Goal: Task Accomplishment & Management: Complete application form

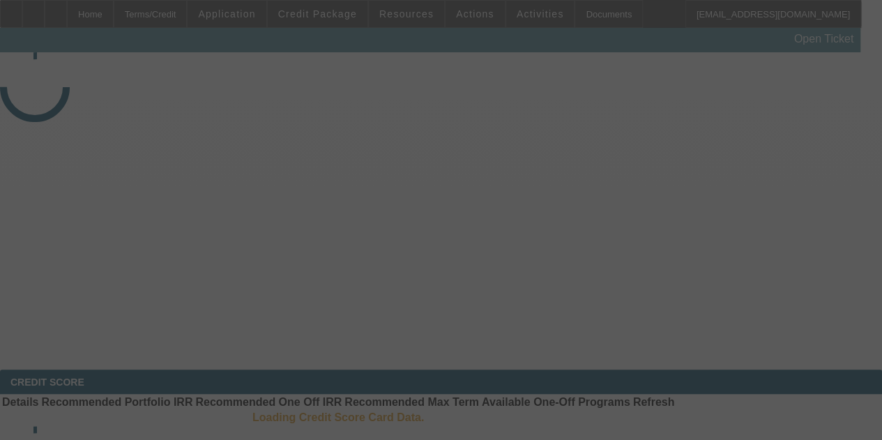
select select "3"
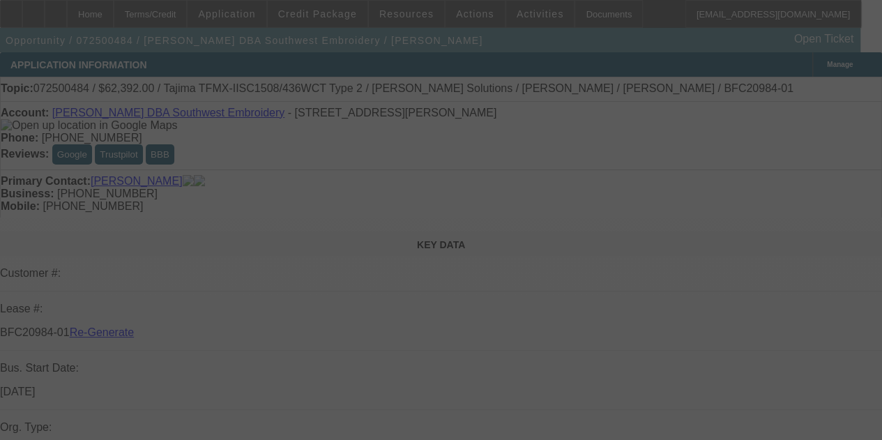
select select "0.2"
select select "2"
select select "0.1"
select select "4"
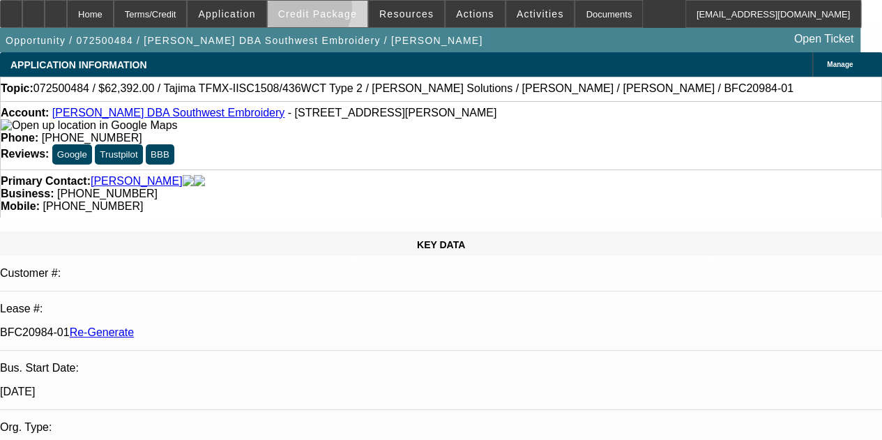
click at [321, 10] on span "Credit Package" at bounding box center [317, 13] width 79 height 11
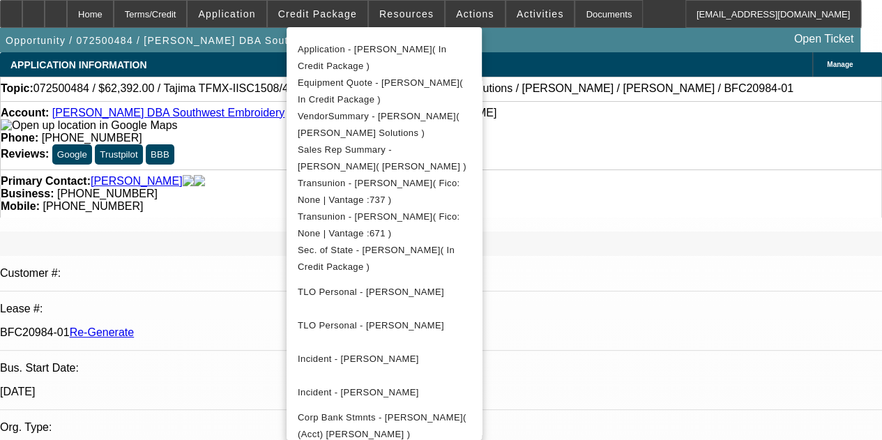
scroll to position [296, 0]
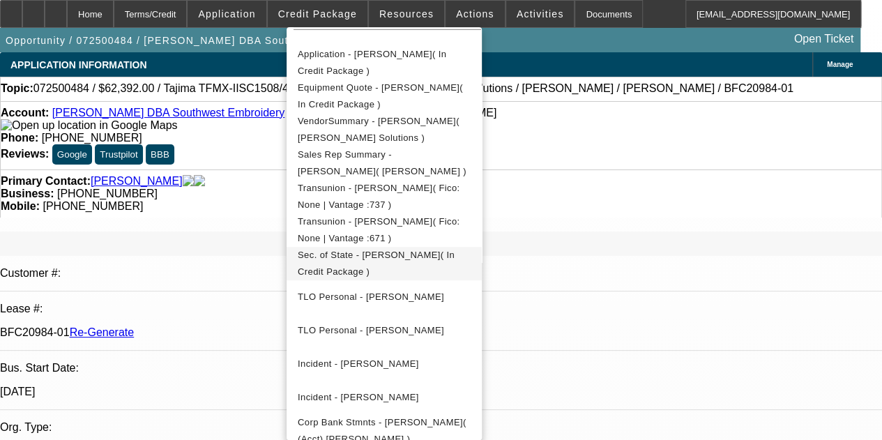
click at [400, 256] on span "Sec. of State - [PERSON_NAME]( In Credit Package )" at bounding box center [376, 263] width 157 height 27
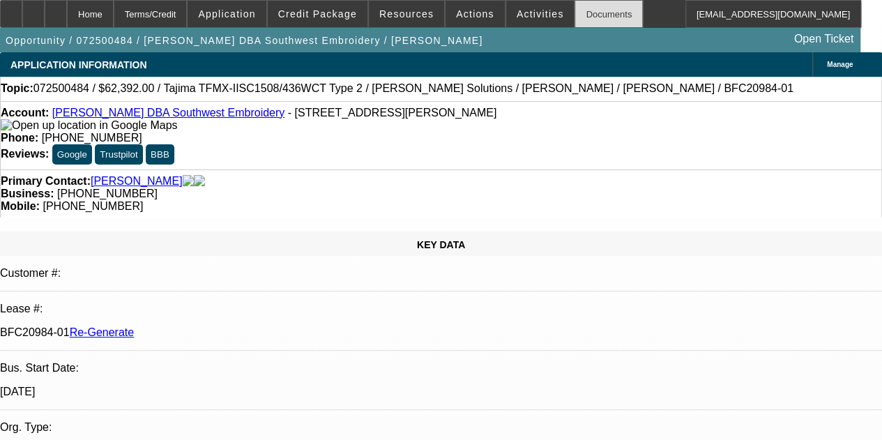
click at [575, 12] on div "Documents" at bounding box center [609, 14] width 68 height 28
click at [520, 8] on span at bounding box center [540, 13] width 68 height 33
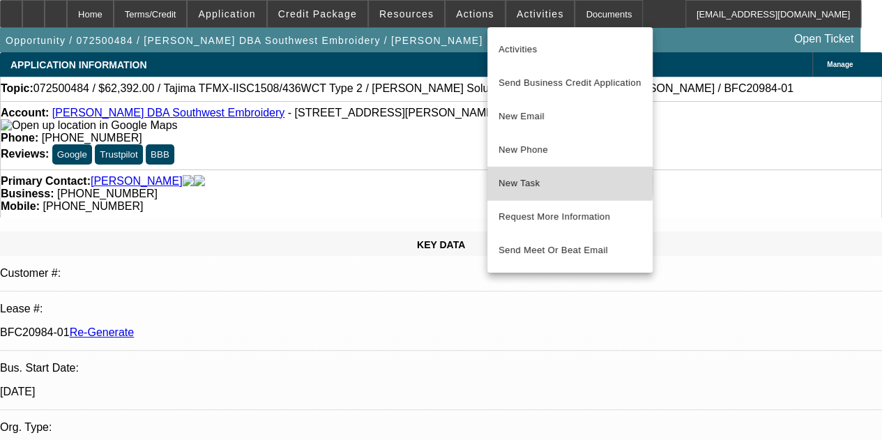
click at [517, 182] on span "New Task" at bounding box center [570, 183] width 143 height 17
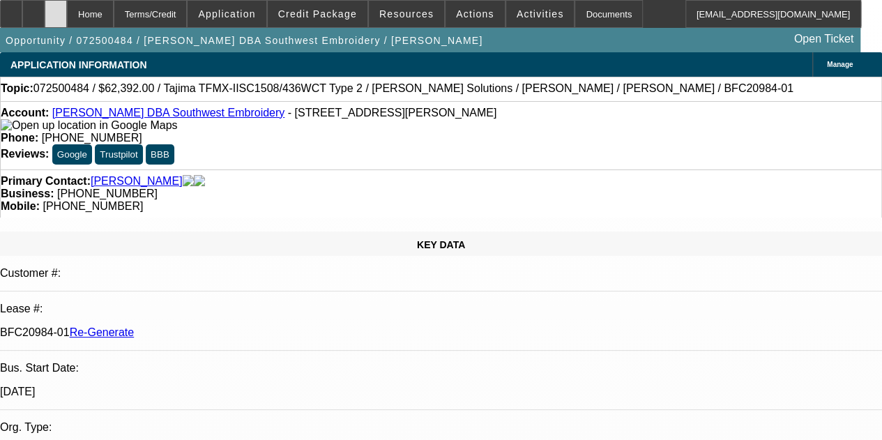
click at [67, 8] on div at bounding box center [56, 14] width 22 height 28
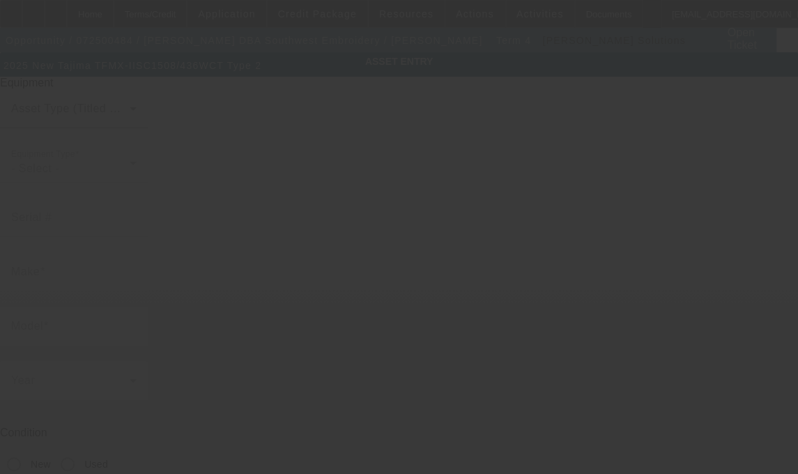
type input "Tajima"
type input "TFMX-IISC1508/436WCT Type 2"
radio input "true"
type textarea "Tajima TFMX - 8 head machine"
type input "631 S Fairview St"
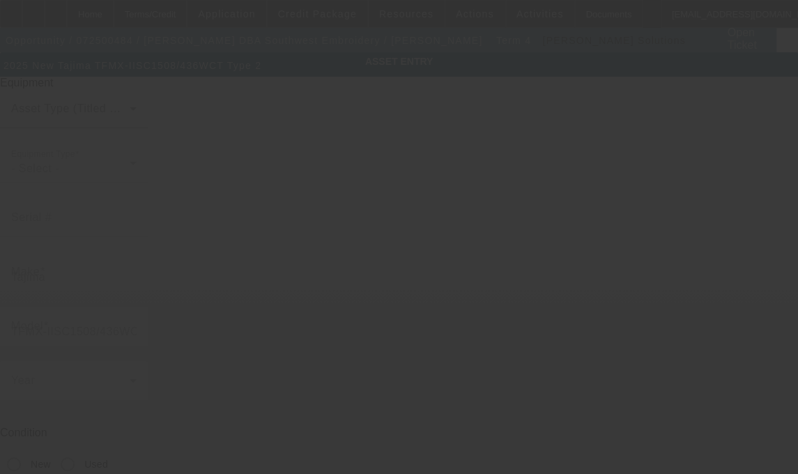
type input "Apt 4F"
type input "Santa Ana"
type input "92704"
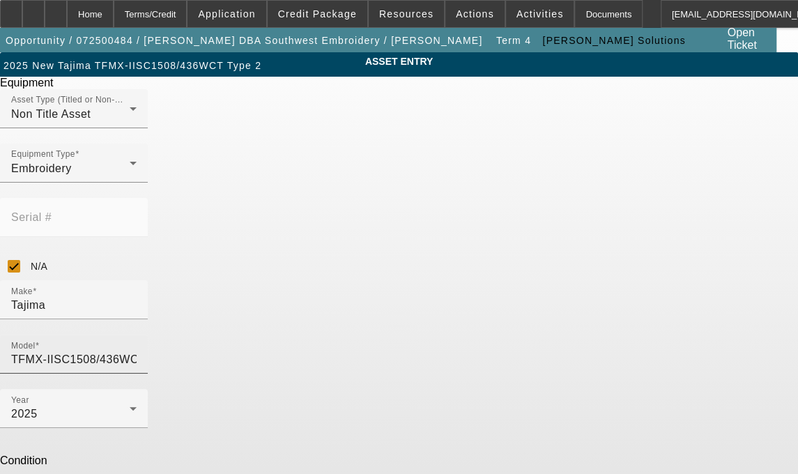
click at [137, 351] on input "TFMX-IISC1508/436WCT Type 2" at bounding box center [74, 359] width 126 height 17
type textarea "T"
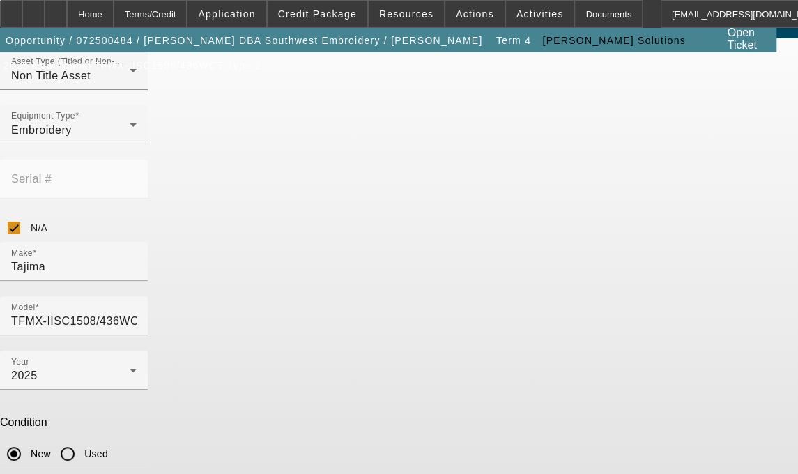
scroll to position [52, 0]
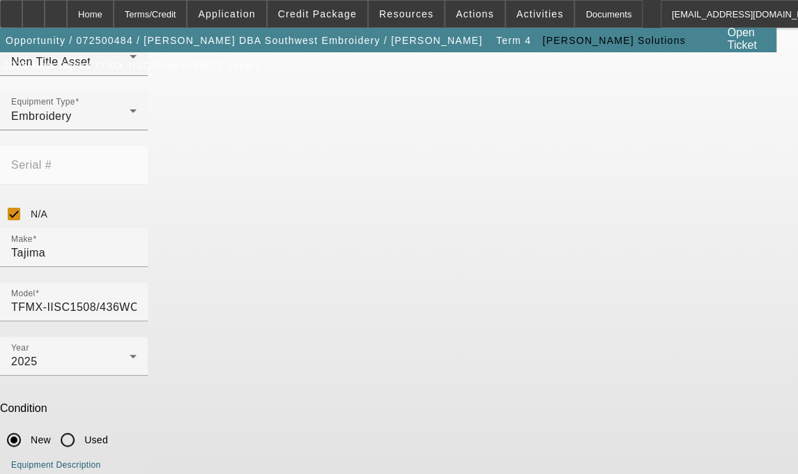
type textarea "8 Head / 15 Needle Embroider Machine includes Cap Frame Driver with Support Sha…"
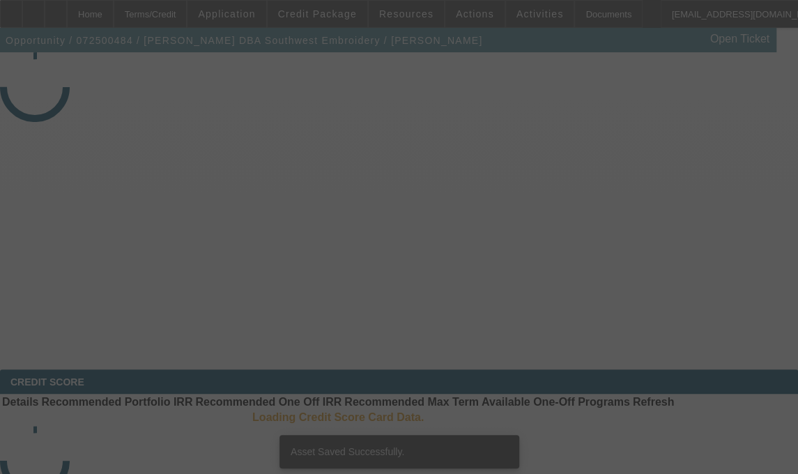
select select "3"
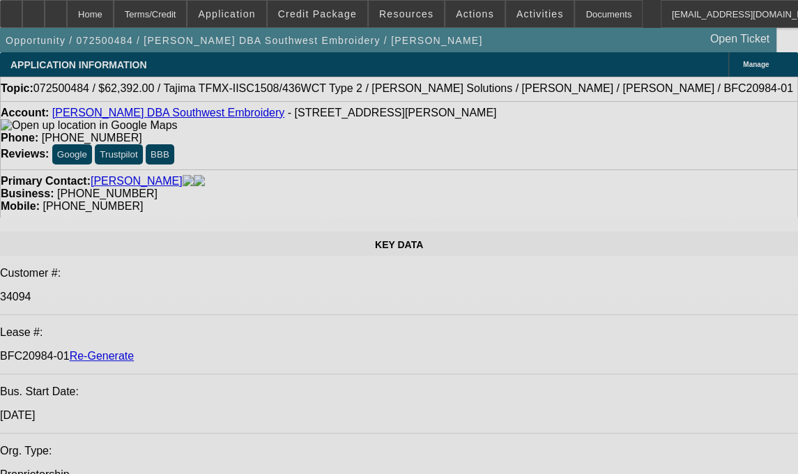
select select "0.2"
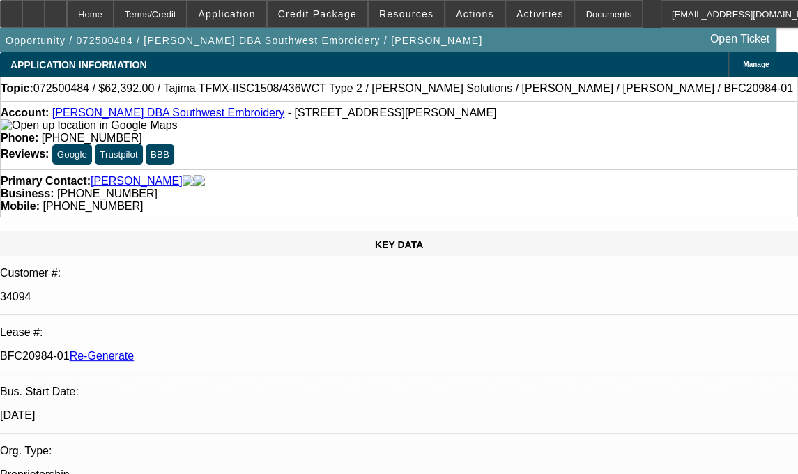
select select "2"
select select "0.1"
select select "1"
select select "2"
select select "4"
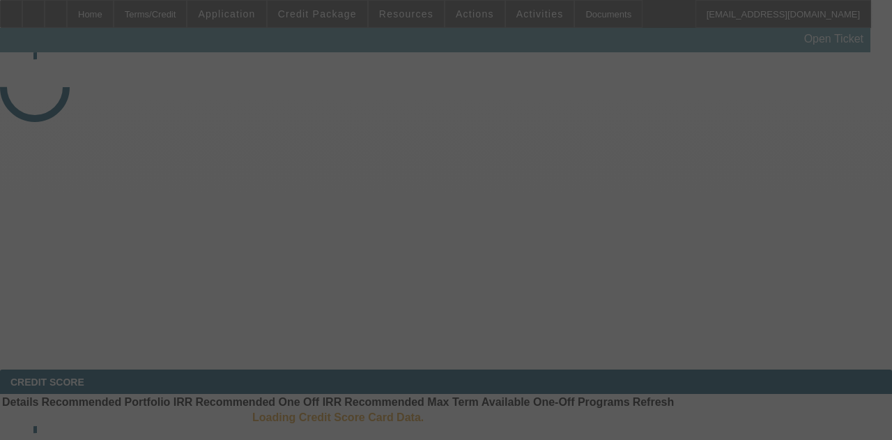
select select "3"
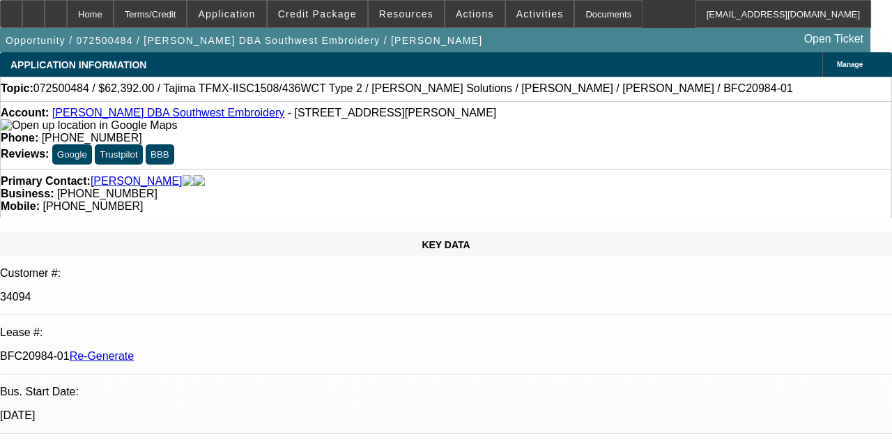
select select "0.2"
select select "2"
select select "0.1"
select select "4"
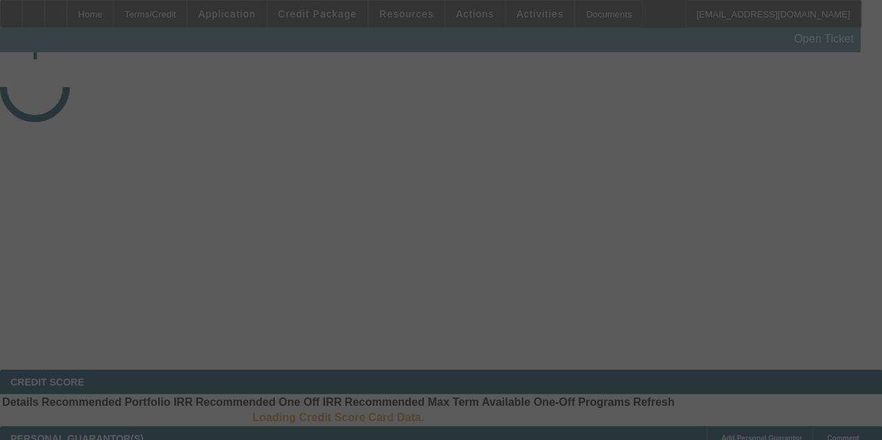
select select "3"
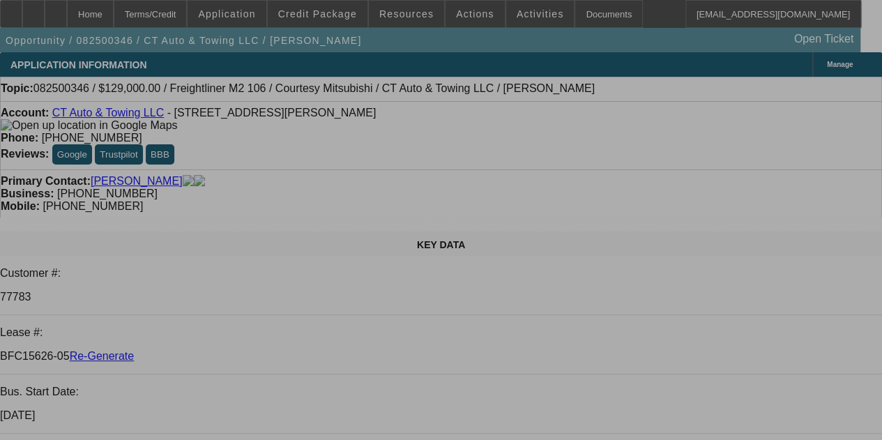
select select "0"
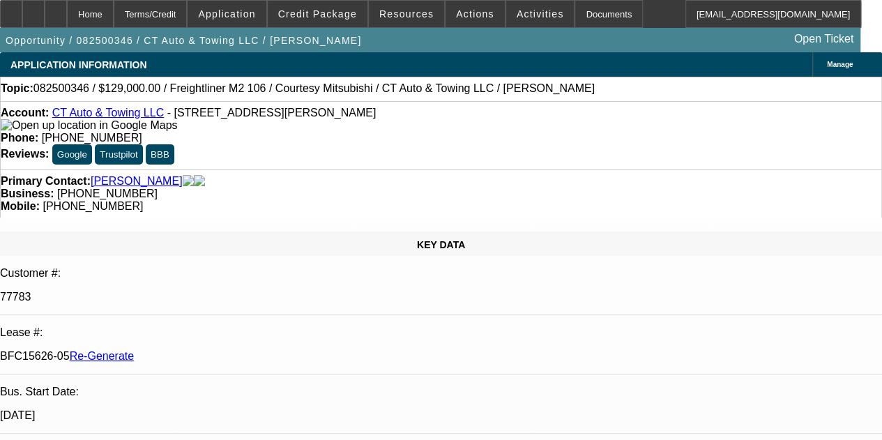
select select "0"
select select "3"
select select "0"
select select "6"
click at [579, 8] on div "Documents" at bounding box center [609, 14] width 68 height 28
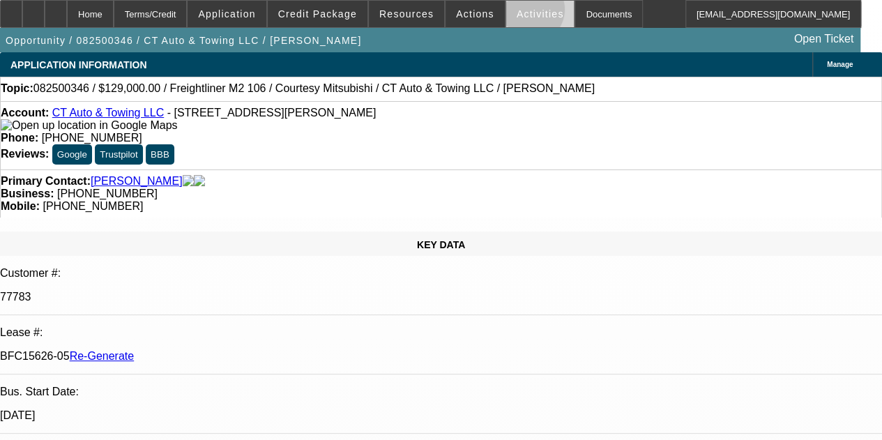
click at [517, 12] on span "Activities" at bounding box center [540, 13] width 47 height 11
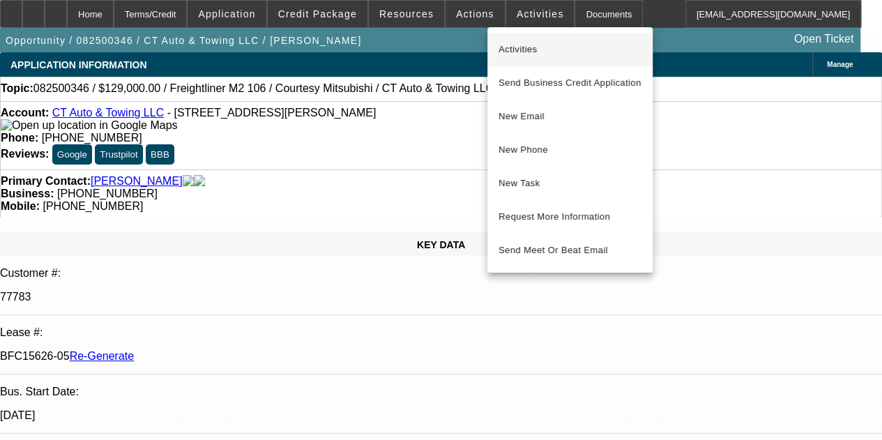
click at [513, 48] on span "Activities" at bounding box center [570, 49] width 143 height 17
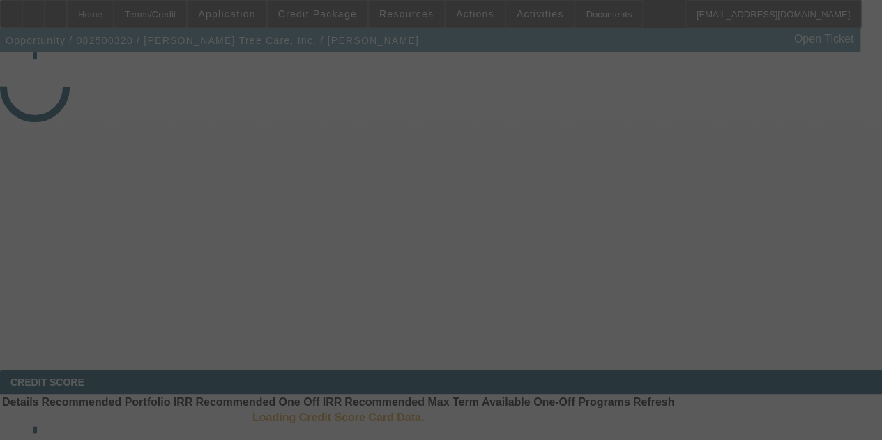
select select "4"
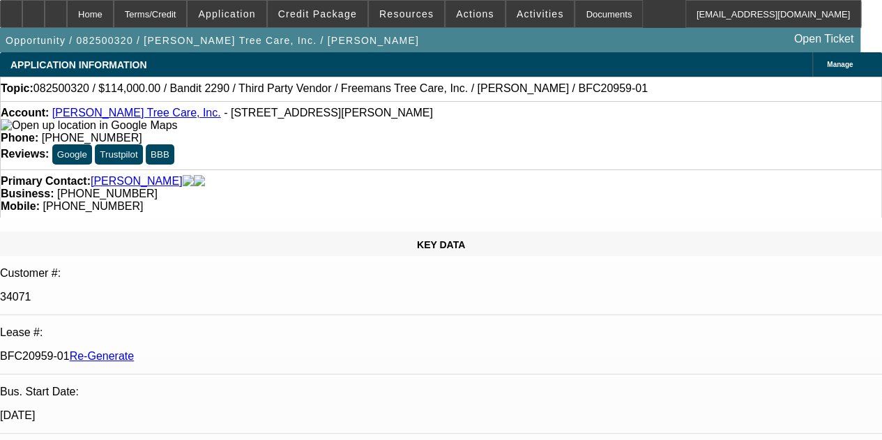
select select "0"
select select "6"
